Goal: Transaction & Acquisition: Purchase product/service

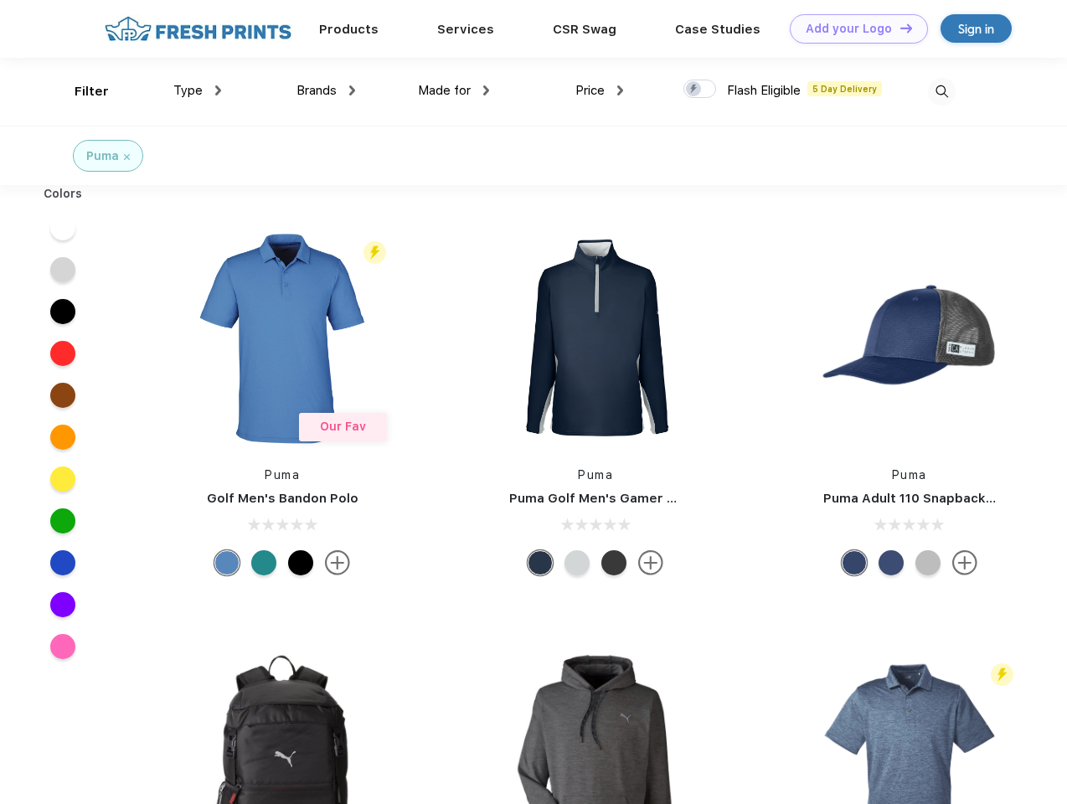
scroll to position [1, 0]
click at [852, 28] on link "Add your Logo Design Tool" at bounding box center [859, 28] width 138 height 29
click at [0, 0] on div "Design Tool" at bounding box center [0, 0] width 0 height 0
click at [899, 28] on link "Add your Logo Design Tool" at bounding box center [859, 28] width 138 height 29
click at [80, 91] on div "Filter" at bounding box center [92, 91] width 34 height 19
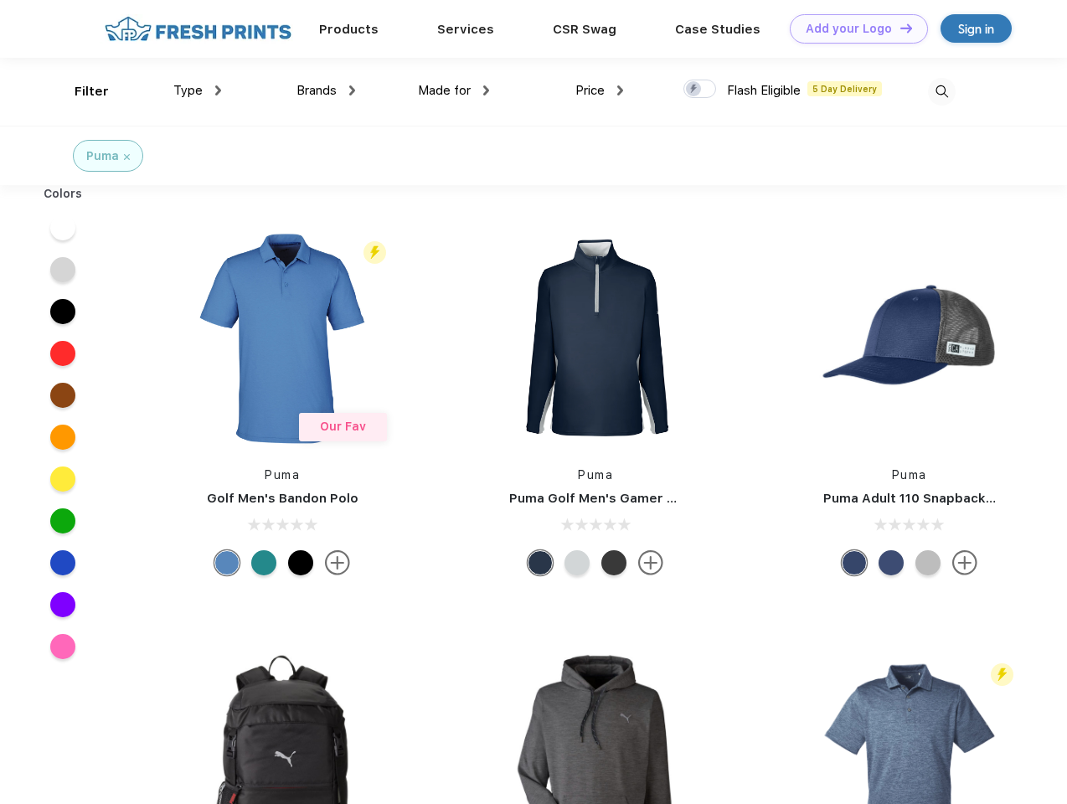
click at [198, 90] on span "Type" at bounding box center [187, 90] width 29 height 15
click at [326, 90] on span "Brands" at bounding box center [316, 90] width 40 height 15
click at [454, 90] on span "Made for" at bounding box center [444, 90] width 53 height 15
click at [600, 90] on span "Price" at bounding box center [589, 90] width 29 height 15
click at [700, 90] on div at bounding box center [699, 89] width 33 height 18
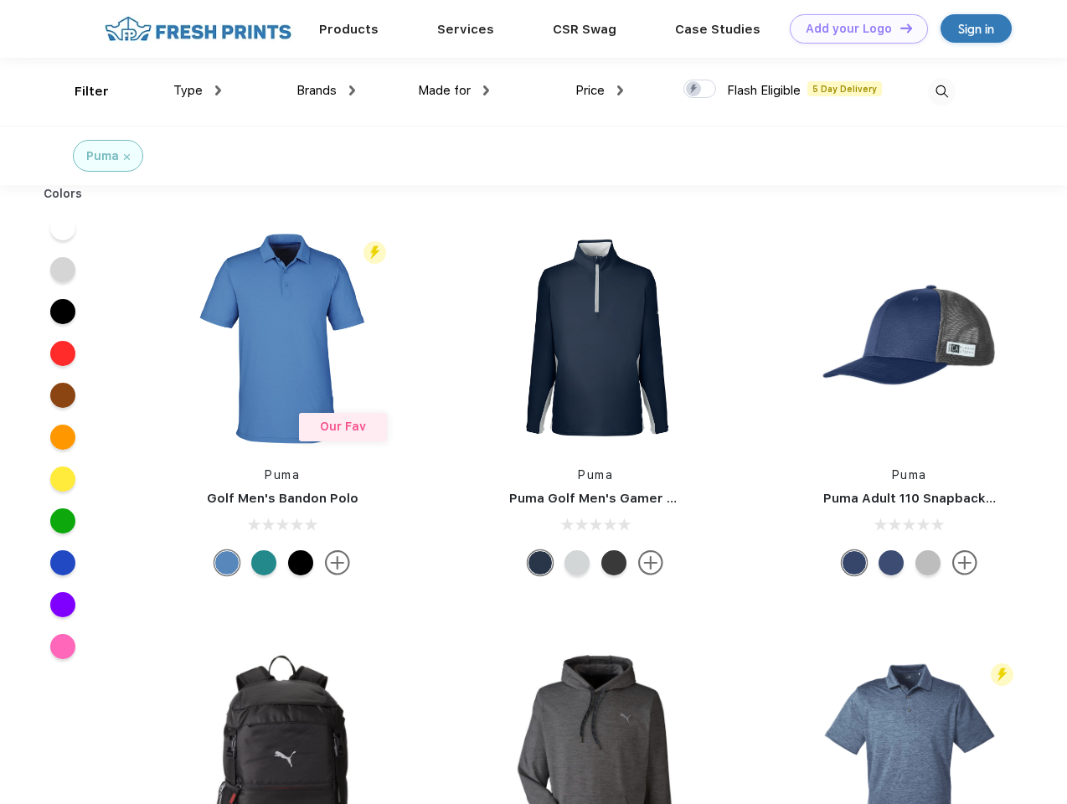
click at [694, 90] on input "checkbox" at bounding box center [688, 84] width 11 height 11
click at [941, 91] on img at bounding box center [942, 92] width 28 height 28
